Goal: Navigation & Orientation: Find specific page/section

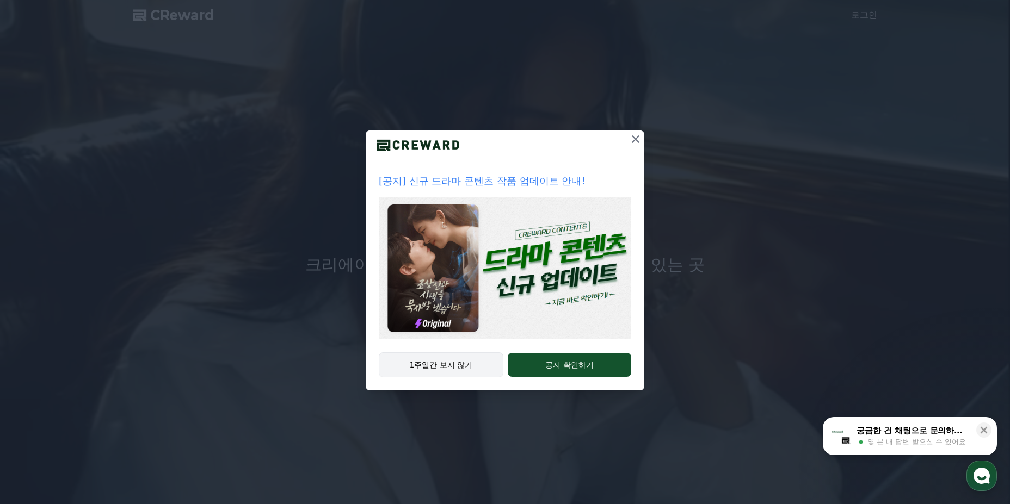
click at [439, 370] on button "1주일간 보지 않기" at bounding box center [441, 365] width 125 height 25
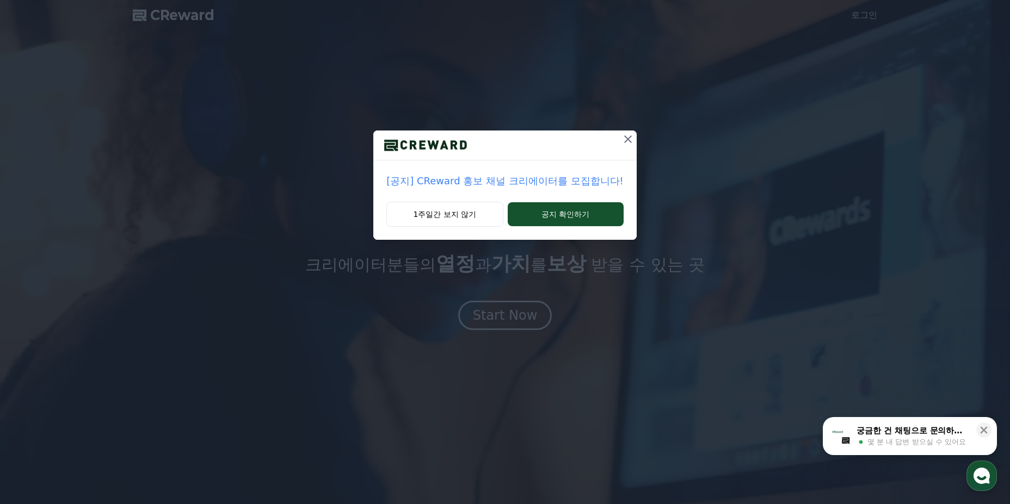
drag, startPoint x: 480, startPoint y: 220, endPoint x: 626, endPoint y: 147, distance: 163.6
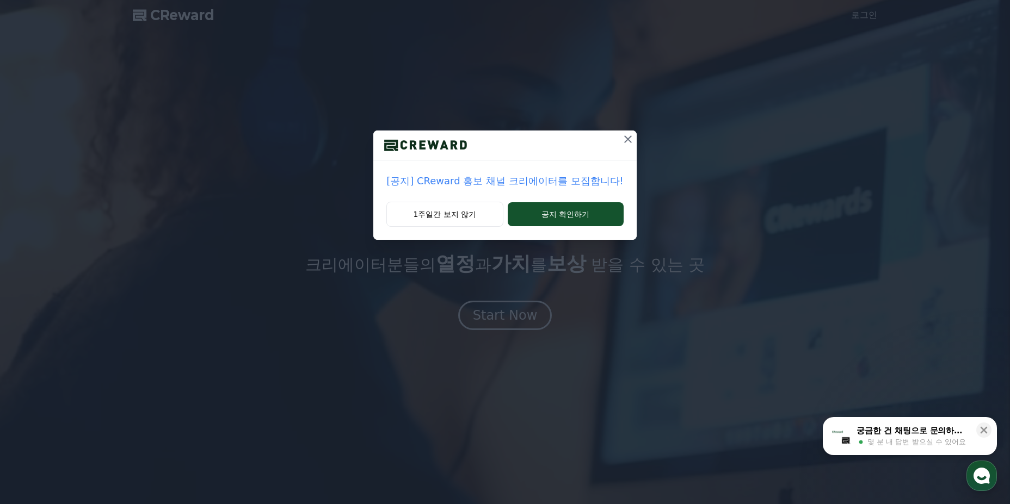
click at [626, 147] on div "[공지] CReward 홍보 채널 크리에이터를 모집합니다! 1주일간 보지 않기 공지 확인하기" at bounding box center [504, 185] width 263 height 109
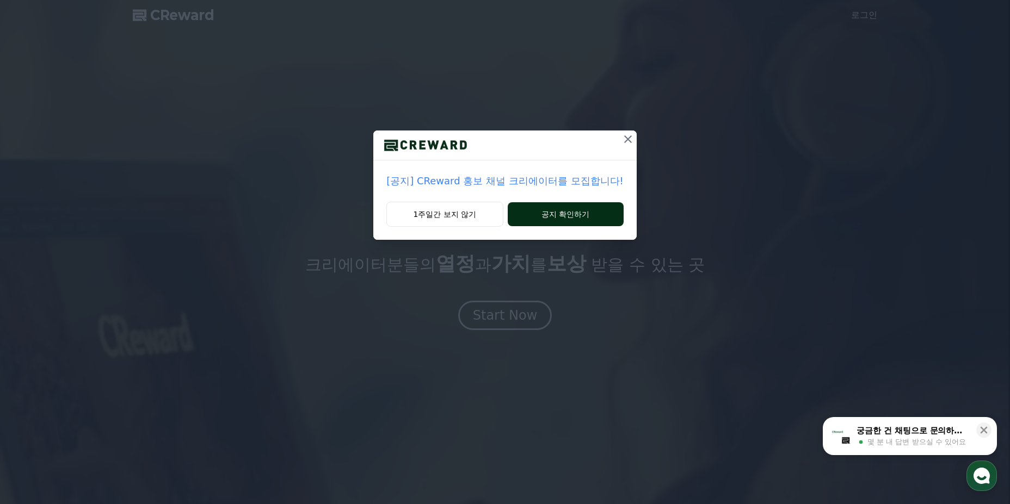
drag, startPoint x: 619, startPoint y: 141, endPoint x: 584, endPoint y: 207, distance: 74.0
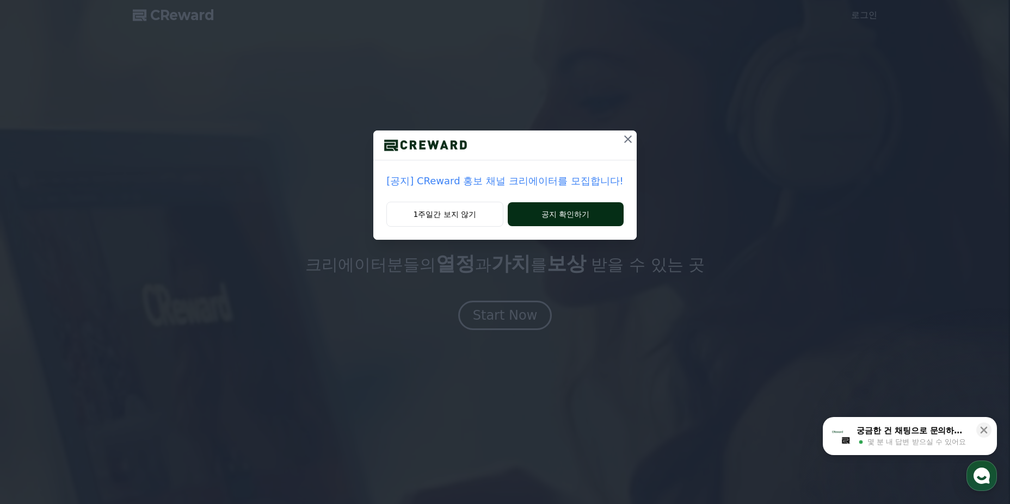
click at [584, 206] on div "[공지] CReward 홍보 채널 크리에이터를 모집합니다! 1주일간 보지 않기 공지 확인하기" at bounding box center [504, 185] width 263 height 109
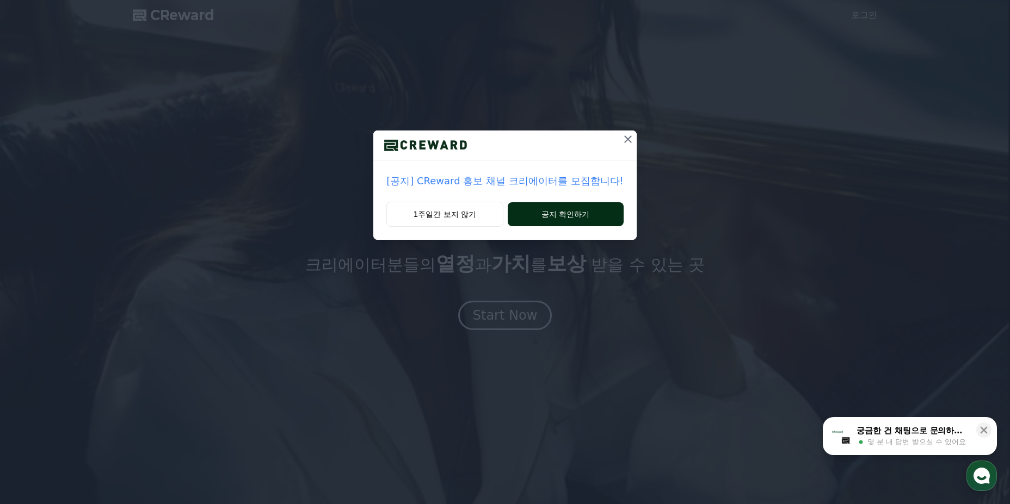
click at [584, 207] on button "공지 확인하기" at bounding box center [566, 214] width 116 height 24
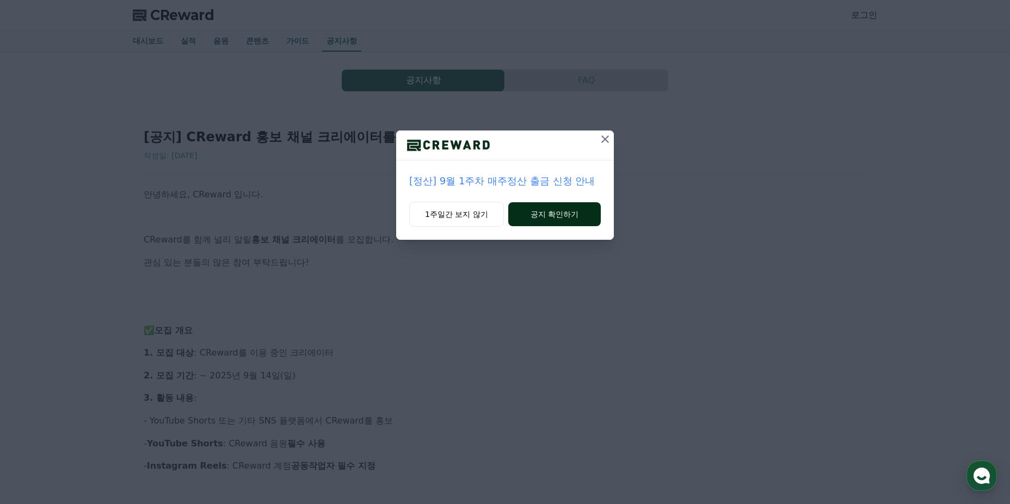
click at [550, 216] on button "공지 확인하기" at bounding box center [554, 214] width 93 height 24
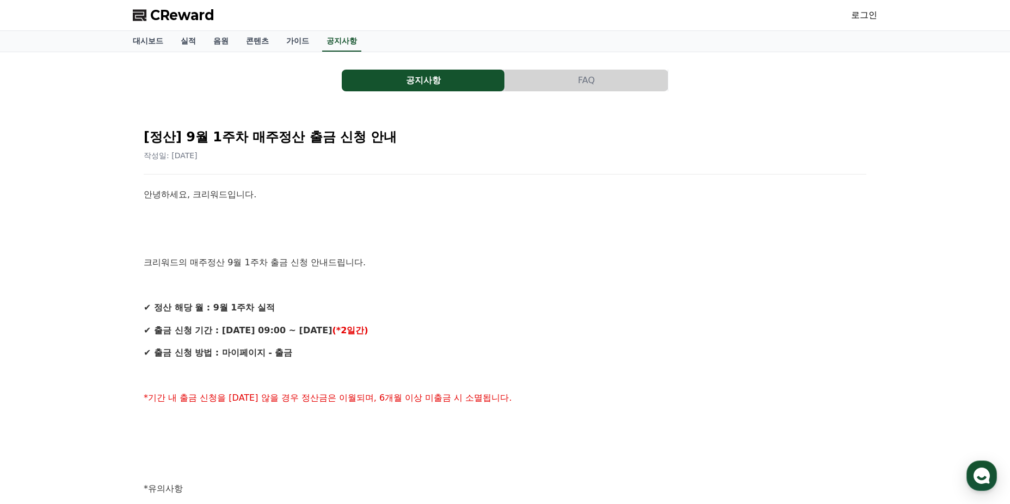
click at [550, 216] on p at bounding box center [505, 218] width 723 height 14
click at [156, 45] on link "대시보드" at bounding box center [148, 41] width 48 height 21
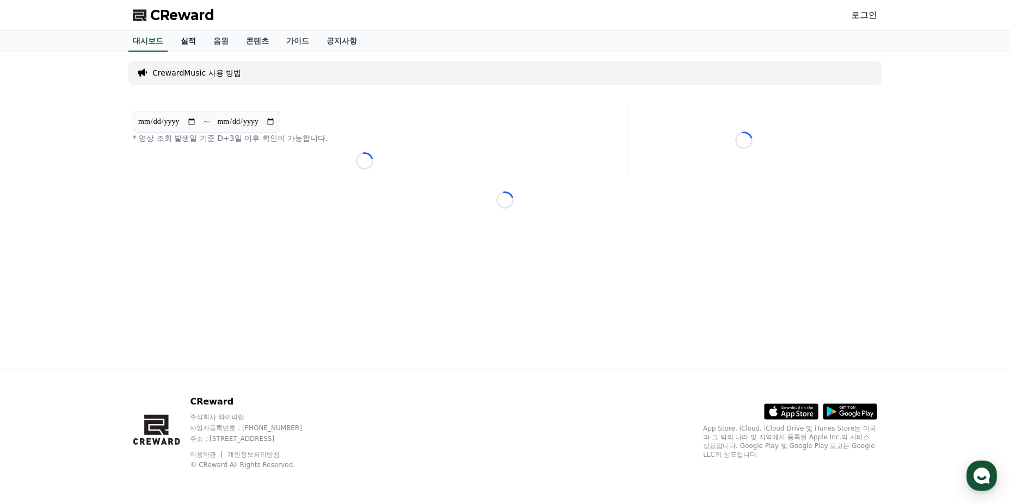
click at [189, 42] on link "실적" at bounding box center [188, 41] width 33 height 21
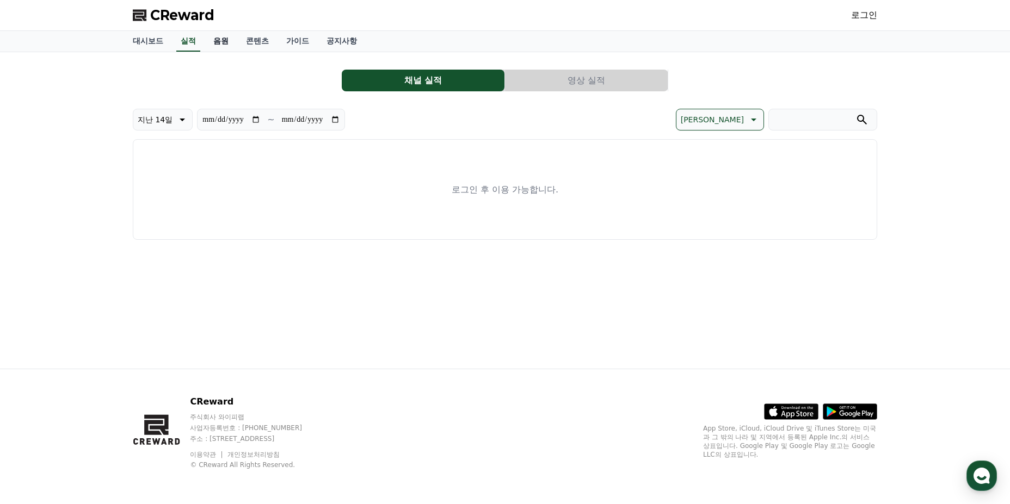
click at [225, 42] on link "음원" at bounding box center [221, 41] width 33 height 21
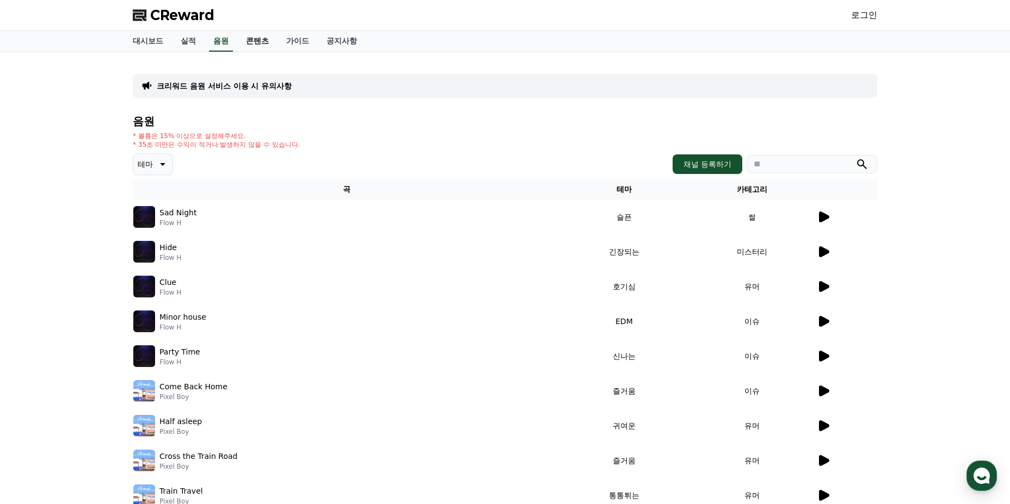
click at [271, 42] on link "콘텐츠" at bounding box center [257, 41] width 40 height 21
